Goal: Task Accomplishment & Management: Use online tool/utility

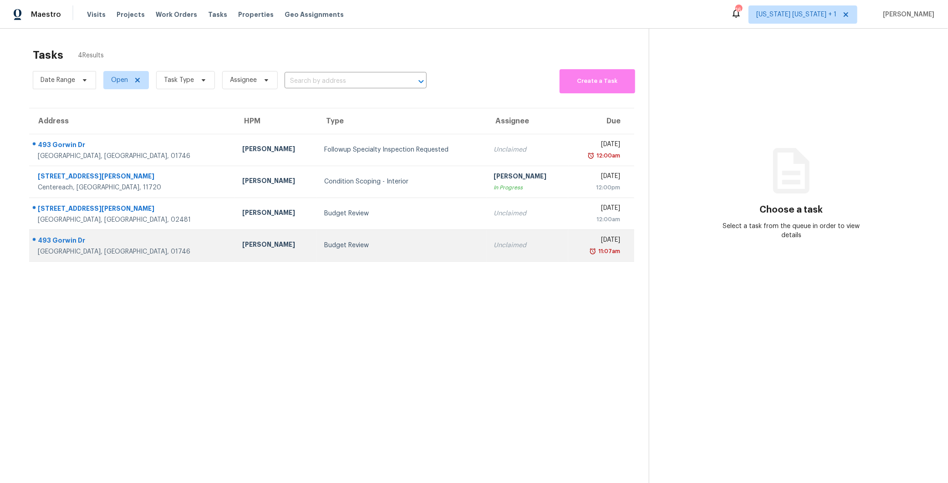
click at [372, 244] on div "Budget Review" at bounding box center [401, 245] width 155 height 9
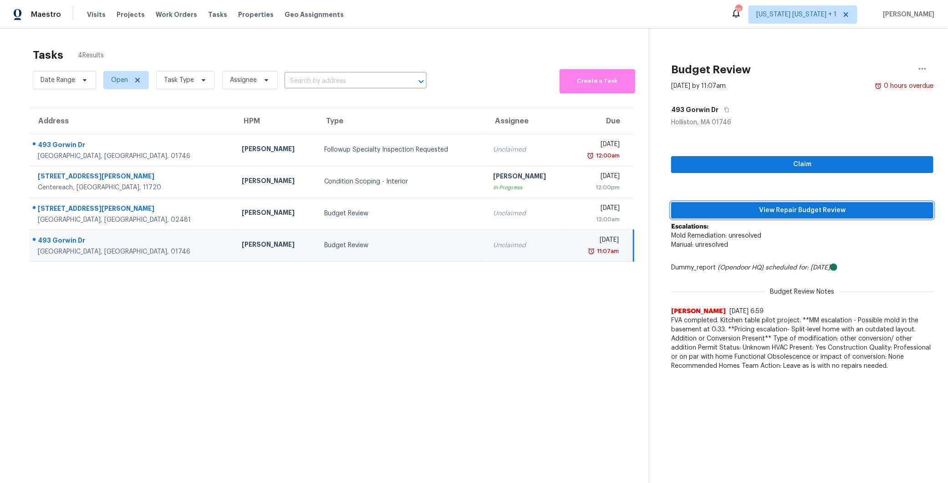
click at [783, 207] on span "View Repair Budget Review" at bounding box center [802, 210] width 248 height 11
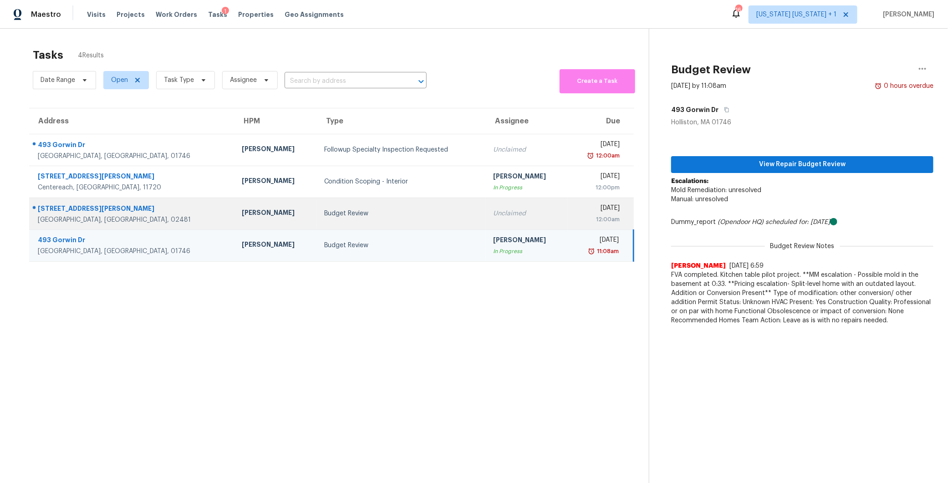
click at [346, 210] on div "Budget Review" at bounding box center [401, 213] width 154 height 9
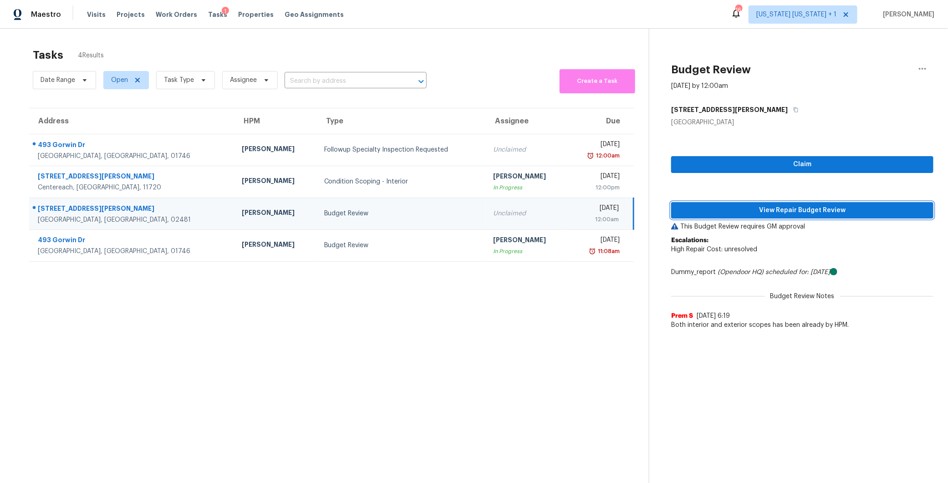
click at [776, 210] on span "View Repair Budget Review" at bounding box center [802, 210] width 248 height 11
